Goal: Understand process/instructions

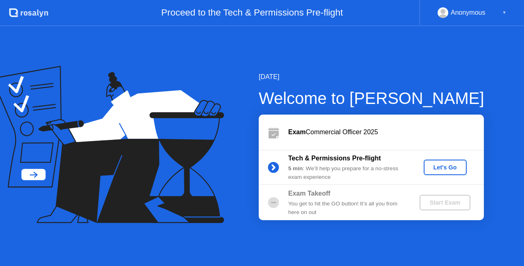
click at [428, 168] on div "Let's Go" at bounding box center [445, 167] width 36 height 7
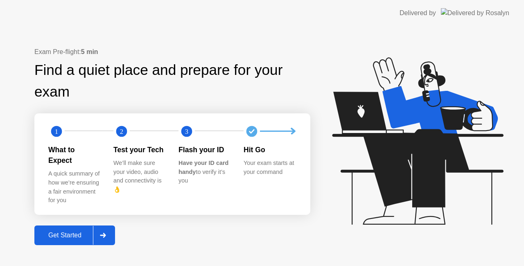
click at [92, 232] on div "Get Started" at bounding box center [65, 235] width 56 height 7
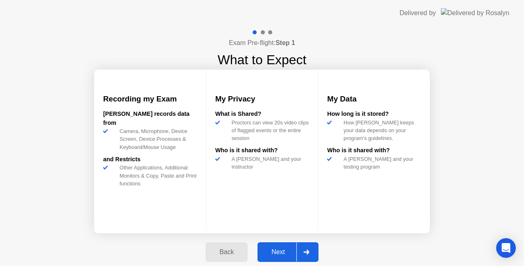
click at [272, 252] on div "Next" at bounding box center [278, 251] width 36 height 7
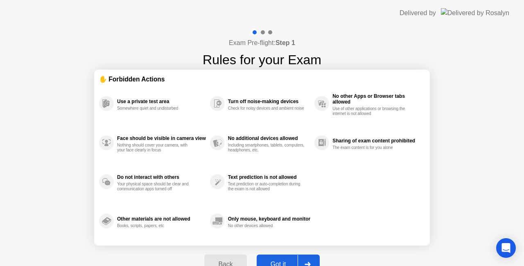
click at [278, 261] on div "Got it" at bounding box center [278, 264] width 38 height 7
select select "**********"
select select "*******"
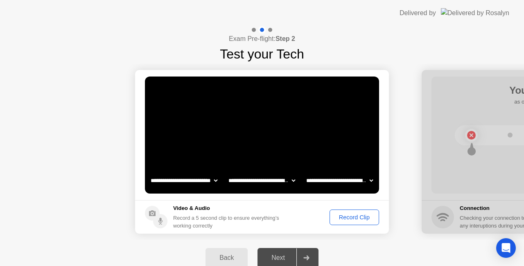
click at [365, 217] on div "Record Clip" at bounding box center [354, 217] width 44 height 7
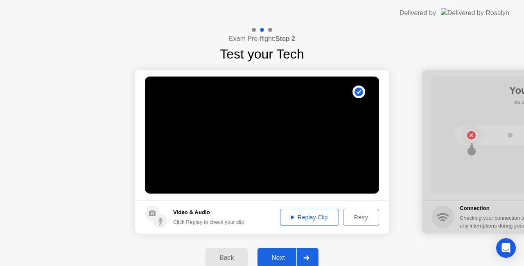
click at [273, 254] on div "Next" at bounding box center [278, 257] width 36 height 7
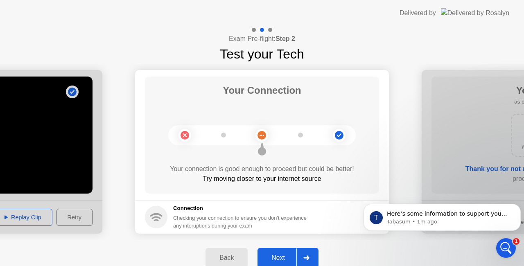
click at [286, 256] on div "Next" at bounding box center [278, 257] width 36 height 7
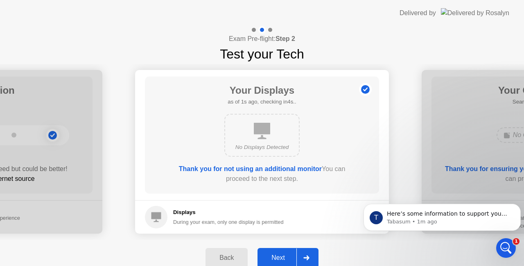
click at [286, 255] on div "Next" at bounding box center [278, 257] width 36 height 7
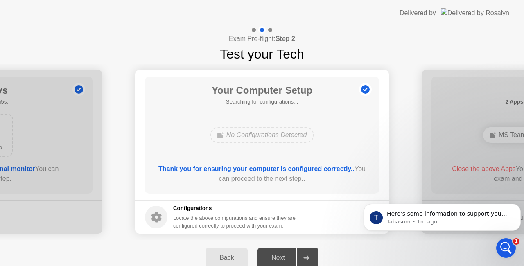
click at [510, 248] on icon "Open Intercom Messenger" at bounding box center [506, 248] width 14 height 14
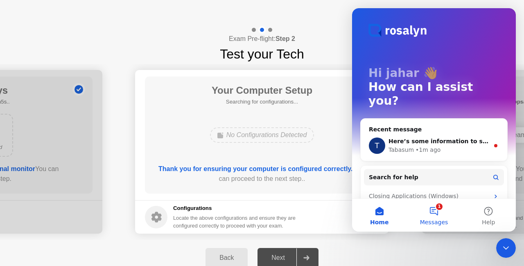
click at [436, 210] on button "1 Messages" at bounding box center [433, 215] width 54 height 33
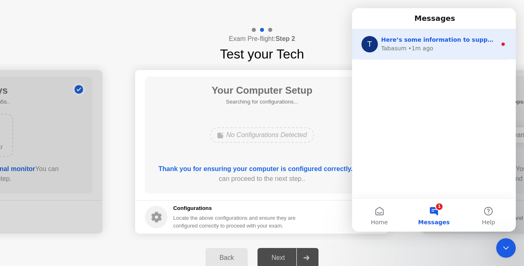
click at [445, 46] on div "Tabasum • 1m ago" at bounding box center [438, 48] width 115 height 9
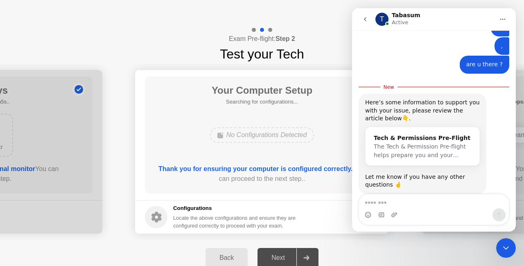
scroll to position [756, 0]
click at [433, 133] on div "Tech & Permissions Pre-Flight" at bounding box center [422, 137] width 97 height 9
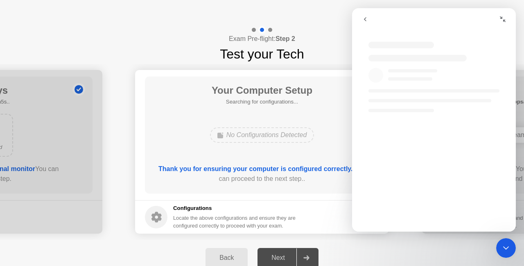
scroll to position [0, 0]
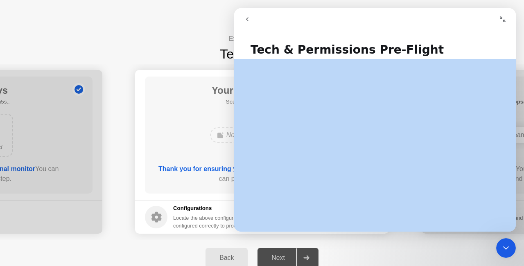
drag, startPoint x: 511, startPoint y: 53, endPoint x: 509, endPoint y: 74, distance: 21.0
click at [509, 74] on div "Tech & Permissions Pre-Flight Did this answer your question? 😞 😐 😃 Open in help…" at bounding box center [375, 132] width 282 height 197
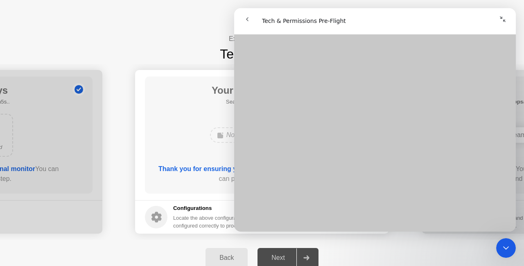
scroll to position [176, 0]
click at [196, 131] on div "No Configurations Detected" at bounding box center [261, 135] width 187 height 22
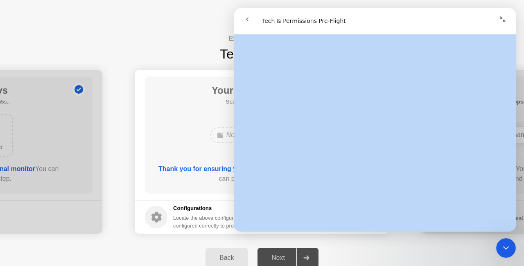
click at [252, 22] on button "go back" at bounding box center [247, 19] width 16 height 16
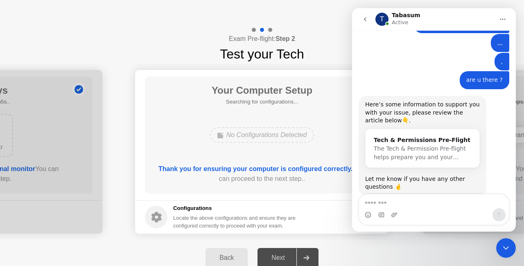
scroll to position [742, 0]
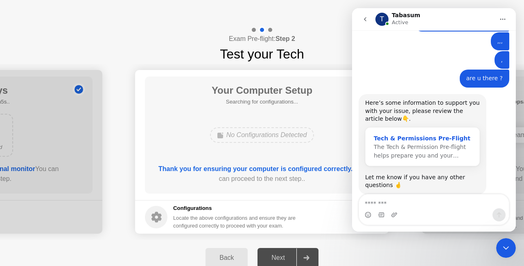
click at [428, 144] on span "The Tech & Permission Pre-flight helps prepare you and your…" at bounding box center [420, 151] width 92 height 15
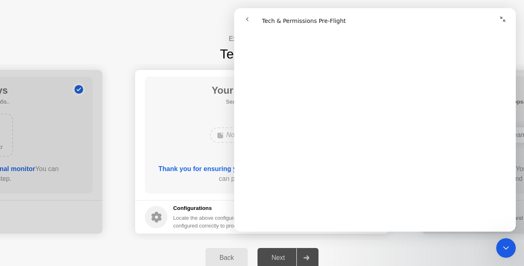
scroll to position [1015, 0]
click at [213, 156] on div "Your Computer Setup Searching for configurations... No Configurations Detected …" at bounding box center [262, 135] width 234 height 117
click at [245, 19] on icon "go back" at bounding box center [247, 19] width 7 height 7
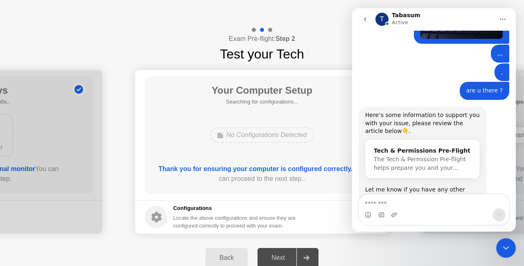
scroll to position [742, 0]
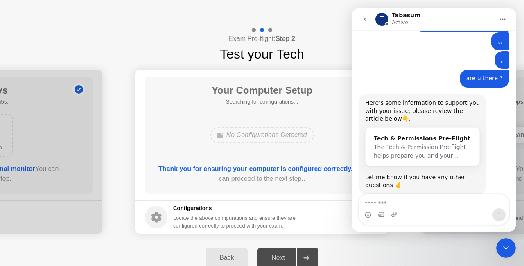
click at [237, 168] on b "Thank you for ensuring your computer is configured correctly.." at bounding box center [256, 168] width 196 height 7
click at [153, 219] on icon at bounding box center [156, 217] width 10 height 11
click at [279, 257] on div "Next" at bounding box center [278, 257] width 36 height 7
click at [454, 200] on textarea "Message…" at bounding box center [434, 201] width 150 height 14
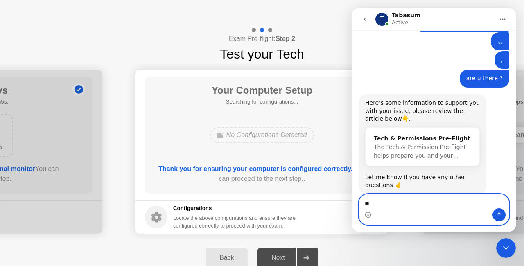
type textarea "*"
type textarea "*****"
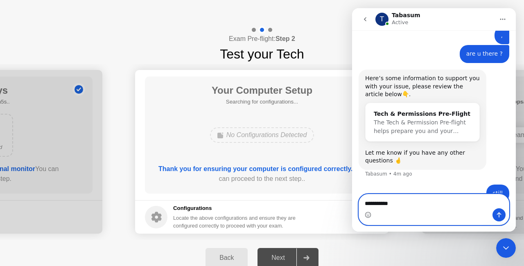
type textarea "**********"
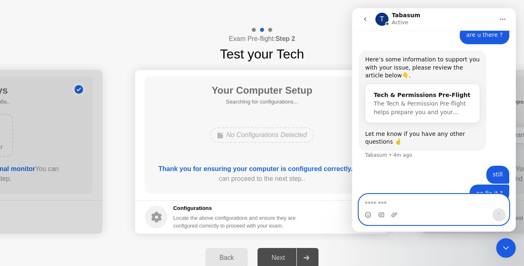
type textarea "*"
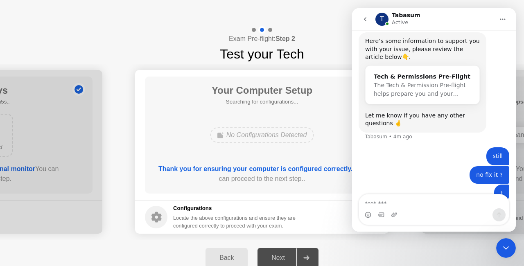
click at [334, 148] on div "Your Computer Setup Searching for configurations... No Configurations Detected …" at bounding box center [262, 135] width 234 height 117
click at [370, 19] on button "go back" at bounding box center [365, 19] width 16 height 16
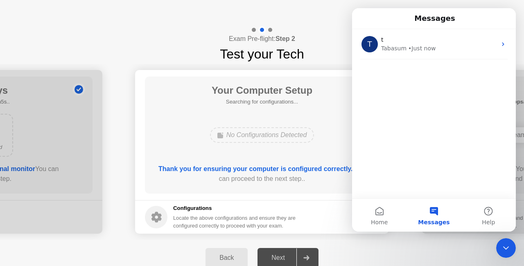
click at [326, 76] on main "Your Computer Setup Searching for configurations... No Configurations Detected …" at bounding box center [262, 135] width 254 height 130
click at [510, 250] on icon "Close Intercom Messenger" at bounding box center [506, 248] width 10 height 10
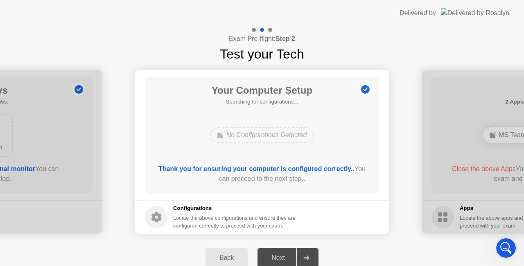
click at [266, 255] on div "Next" at bounding box center [278, 257] width 36 height 7
